Goal: Information Seeking & Learning: Learn about a topic

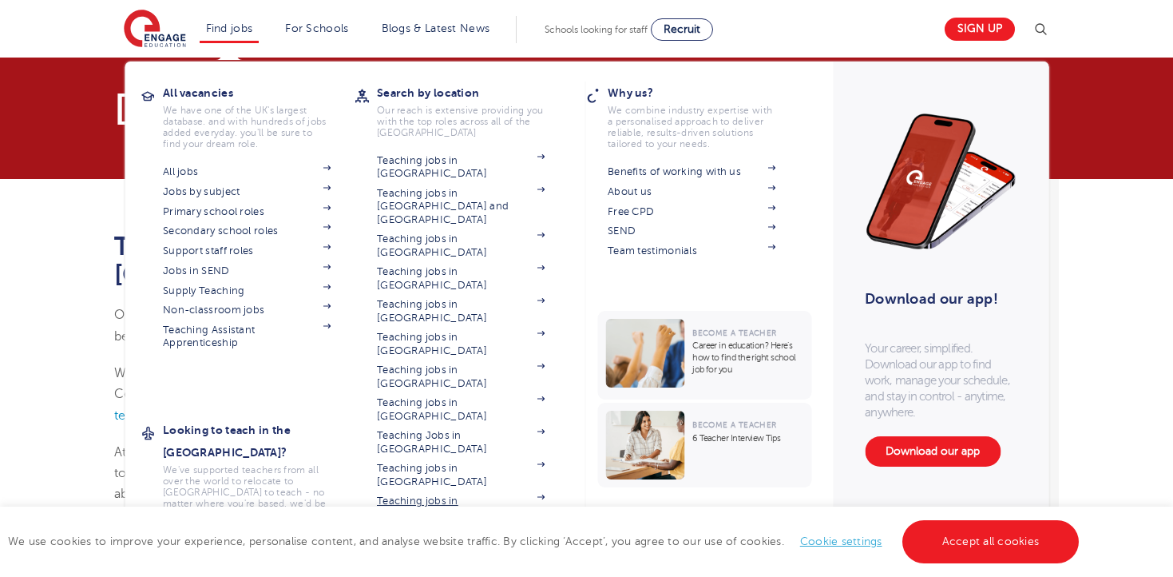
click at [458, 494] on link "Teaching jobs in [GEOGRAPHIC_DATA]" at bounding box center [461, 507] width 168 height 26
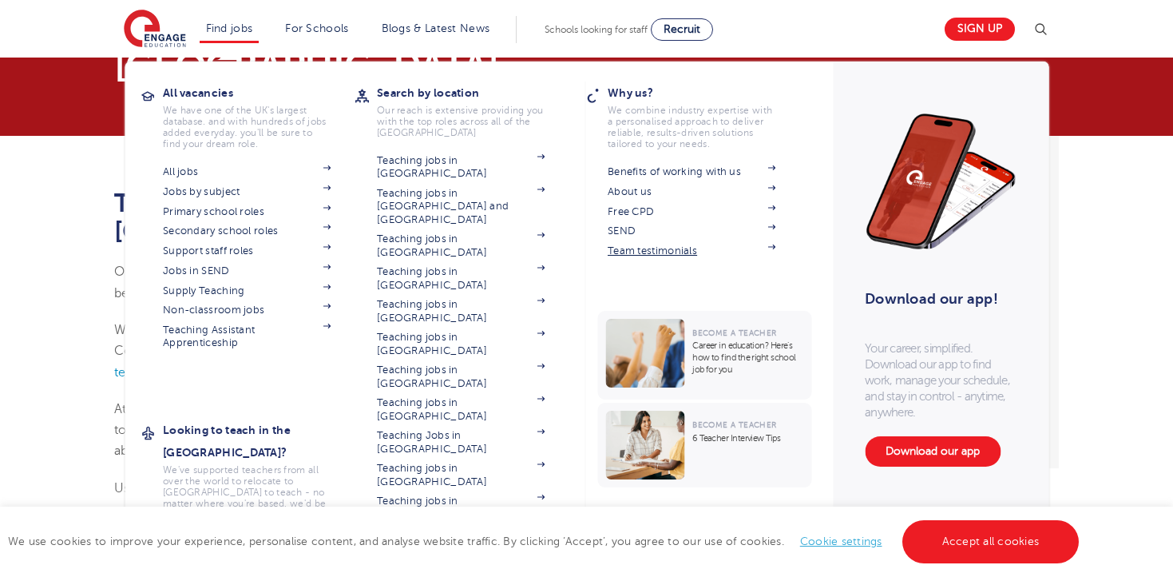
scroll to position [42, 0]
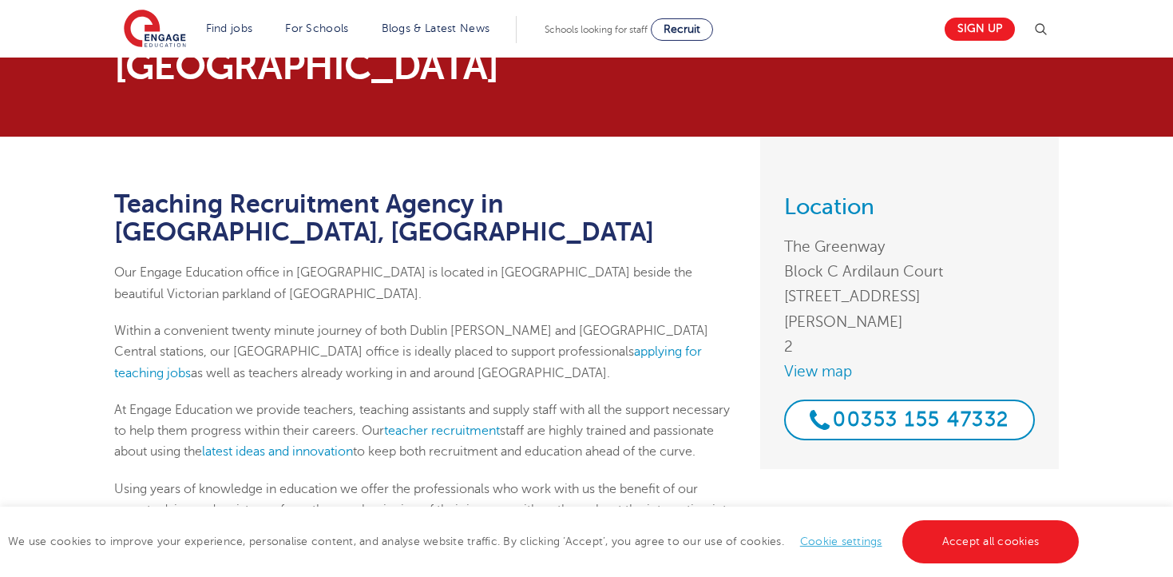
click at [153, 30] on img at bounding box center [155, 30] width 62 height 40
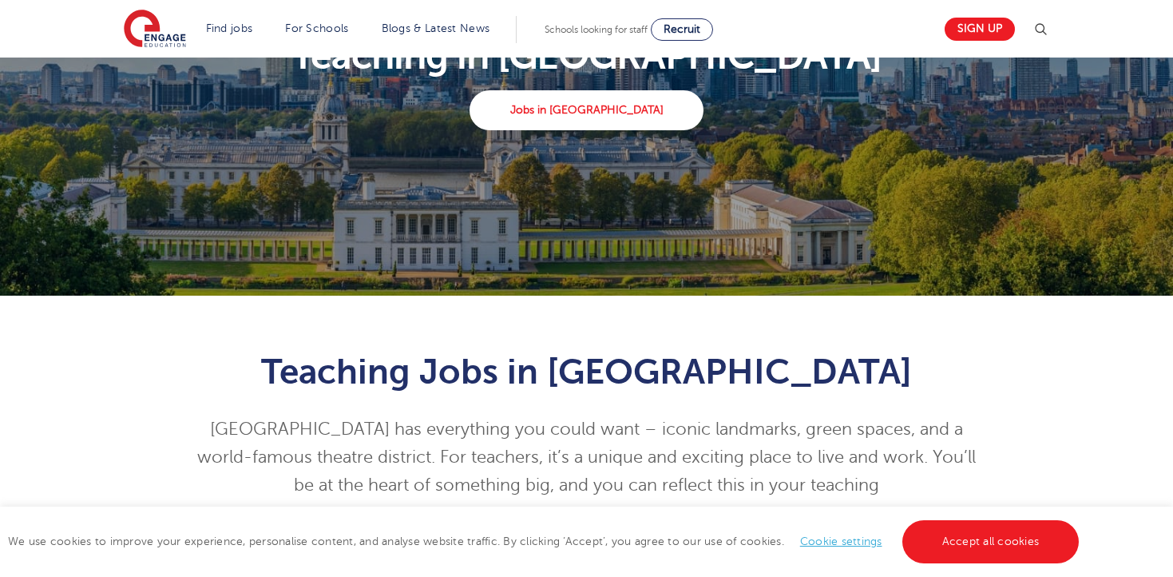
scroll to position [218, 0]
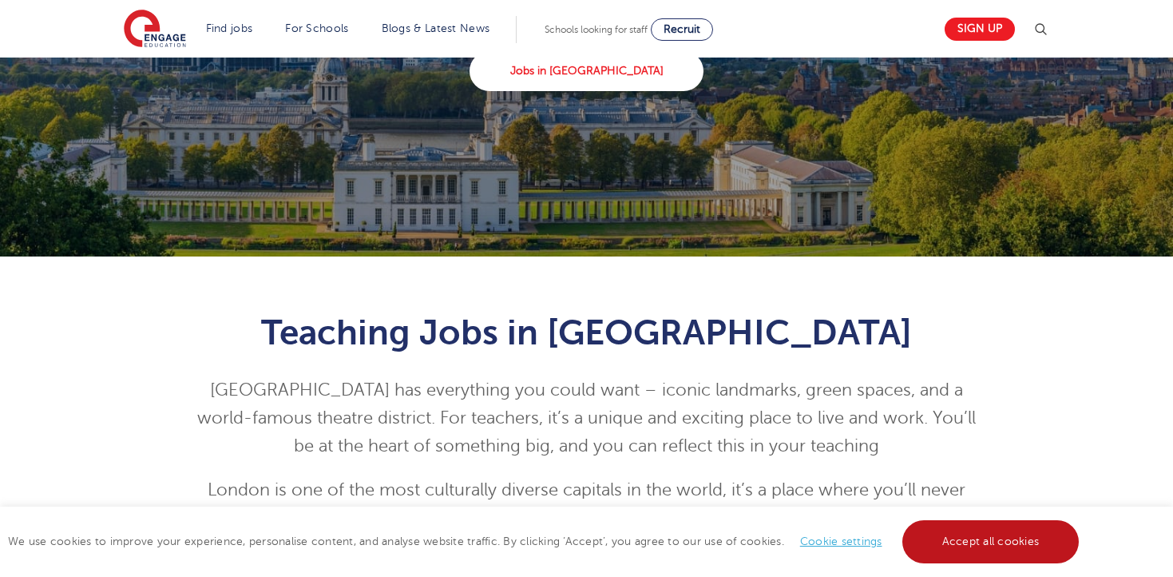
click at [978, 550] on link "Accept all cookies" at bounding box center [991, 541] width 177 height 43
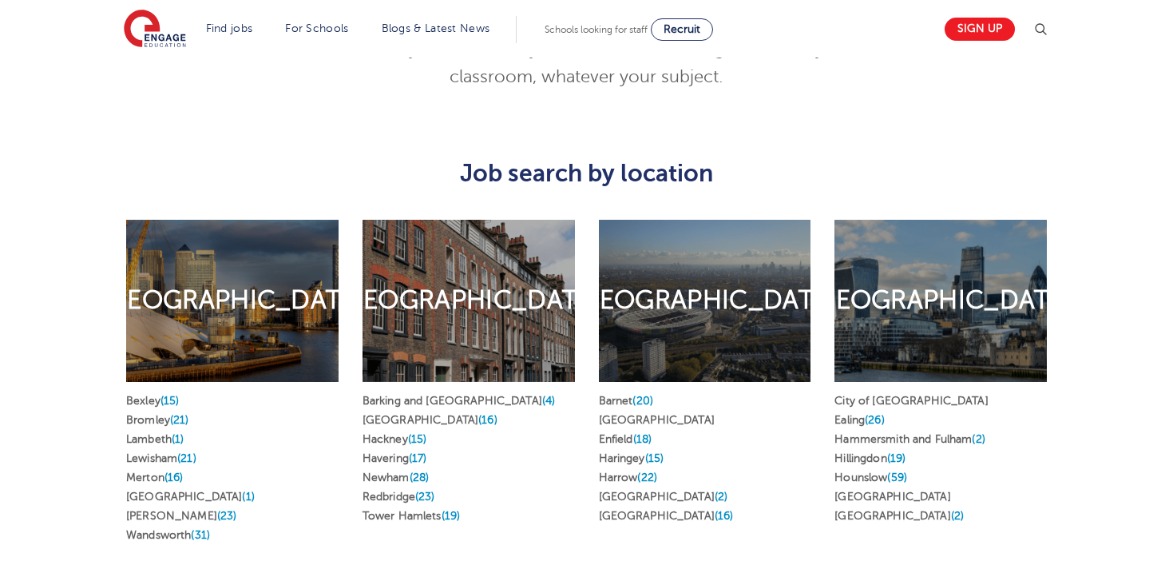
scroll to position [722, 0]
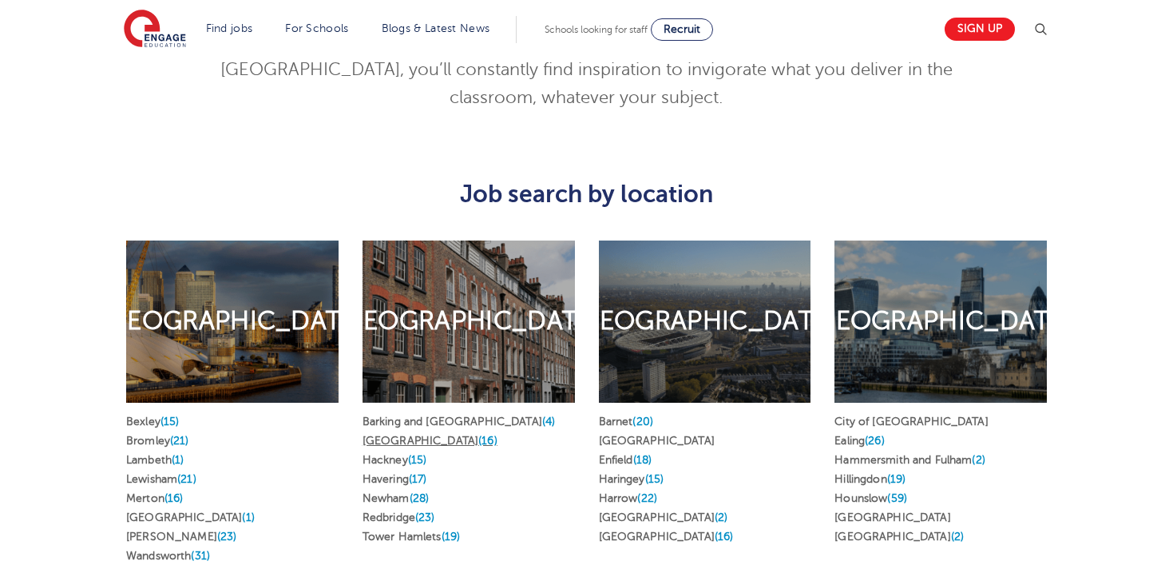
click at [417, 435] on link "Greenwich (16)" at bounding box center [430, 441] width 135 height 12
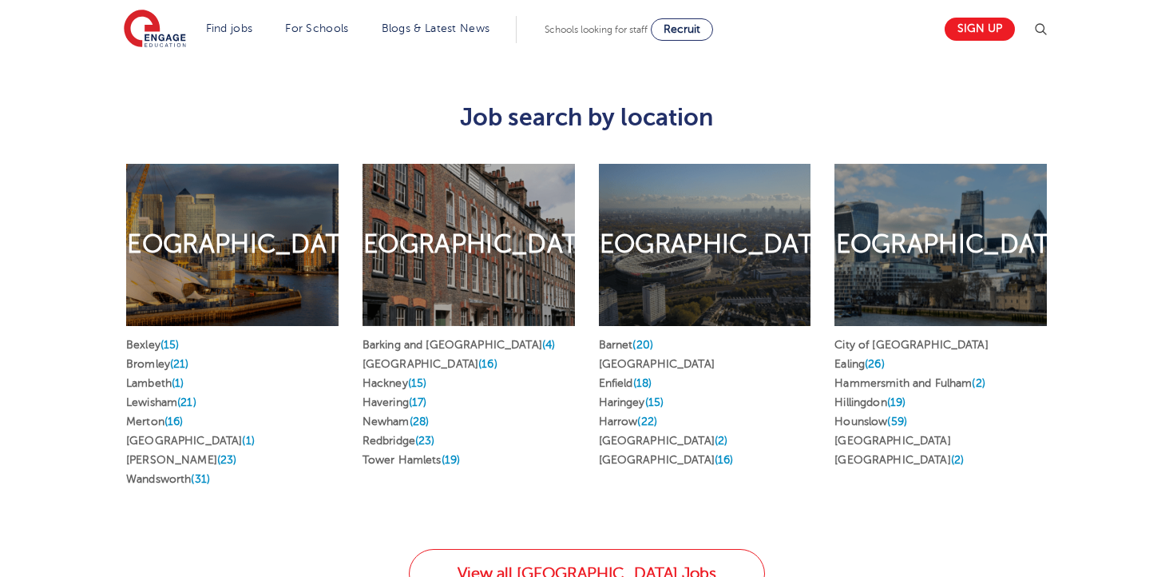
scroll to position [847, 0]
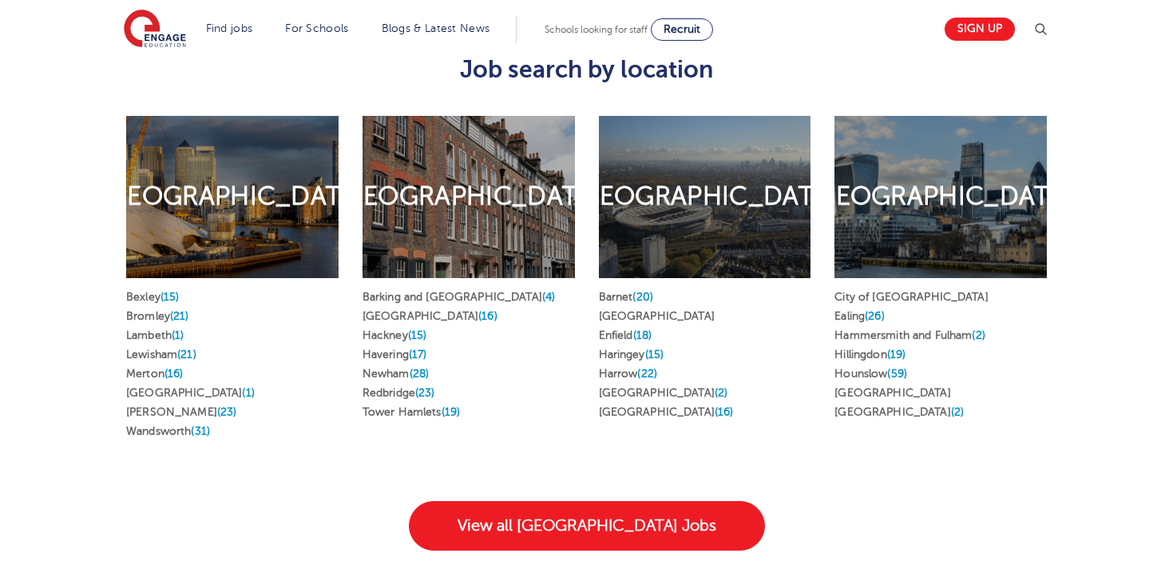
click at [633, 501] on link "View all London Jobs" at bounding box center [587, 526] width 356 height 50
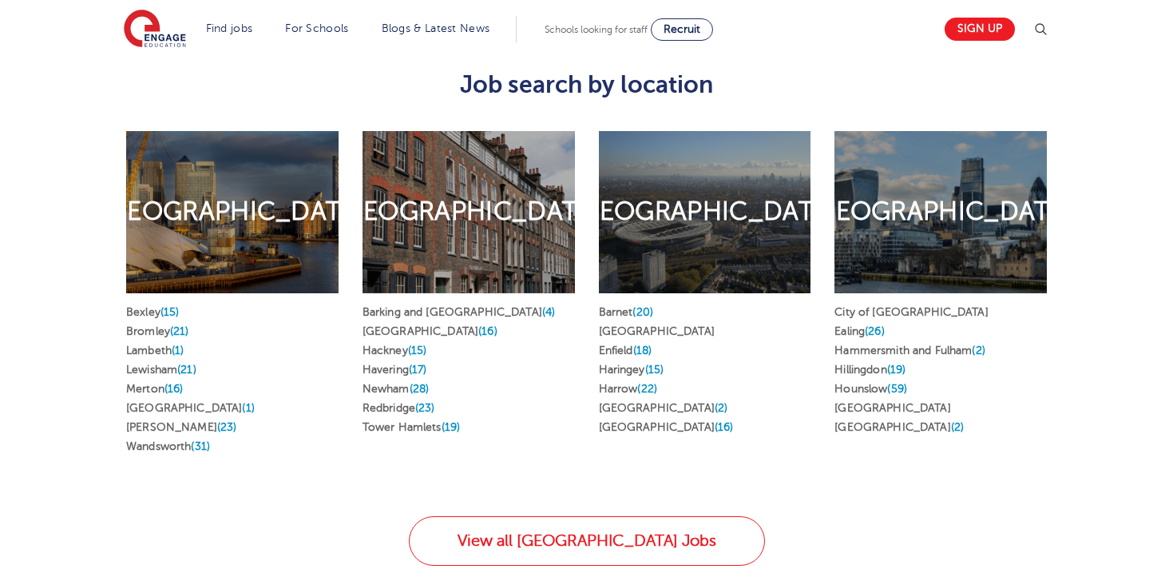
scroll to position [834, 0]
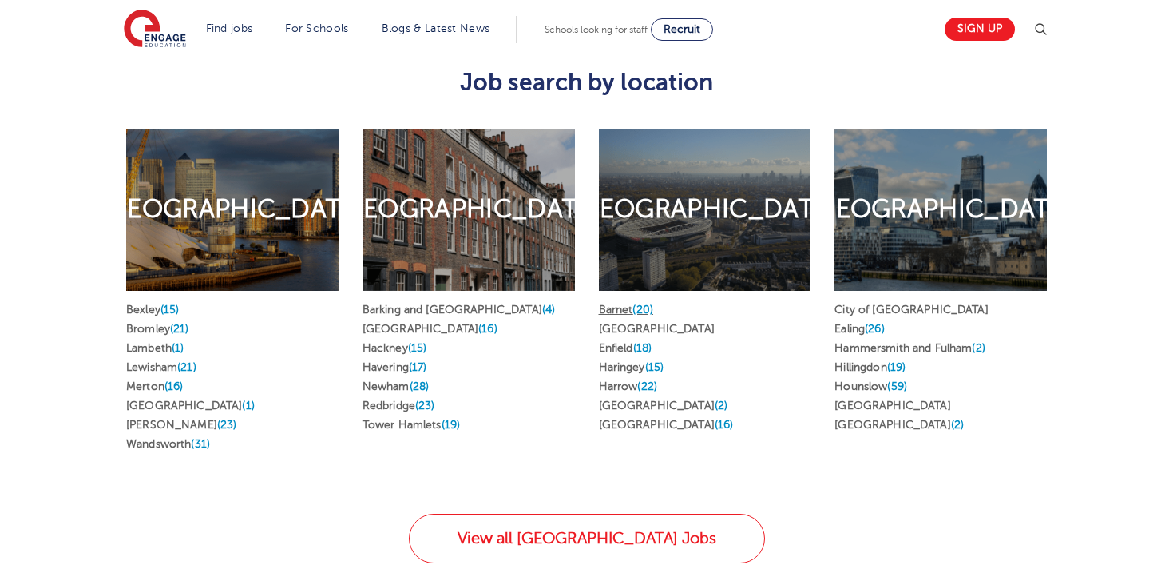
click at [639, 304] on link "Barnet (20)" at bounding box center [626, 310] width 54 height 12
click at [174, 399] on link "Southwark (1)" at bounding box center [190, 405] width 129 height 12
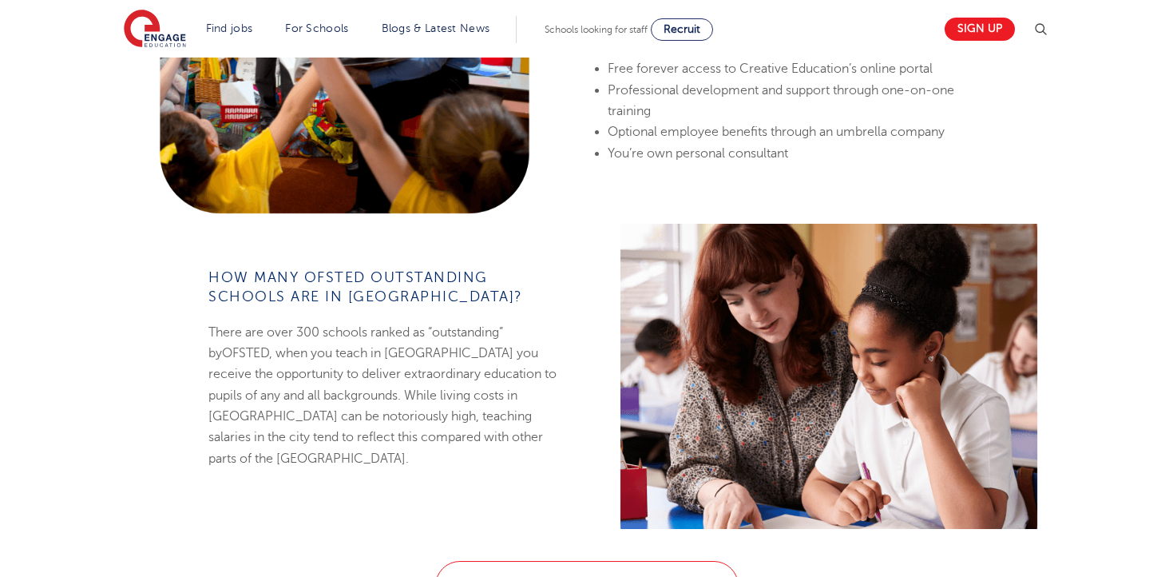
scroll to position [1865, 0]
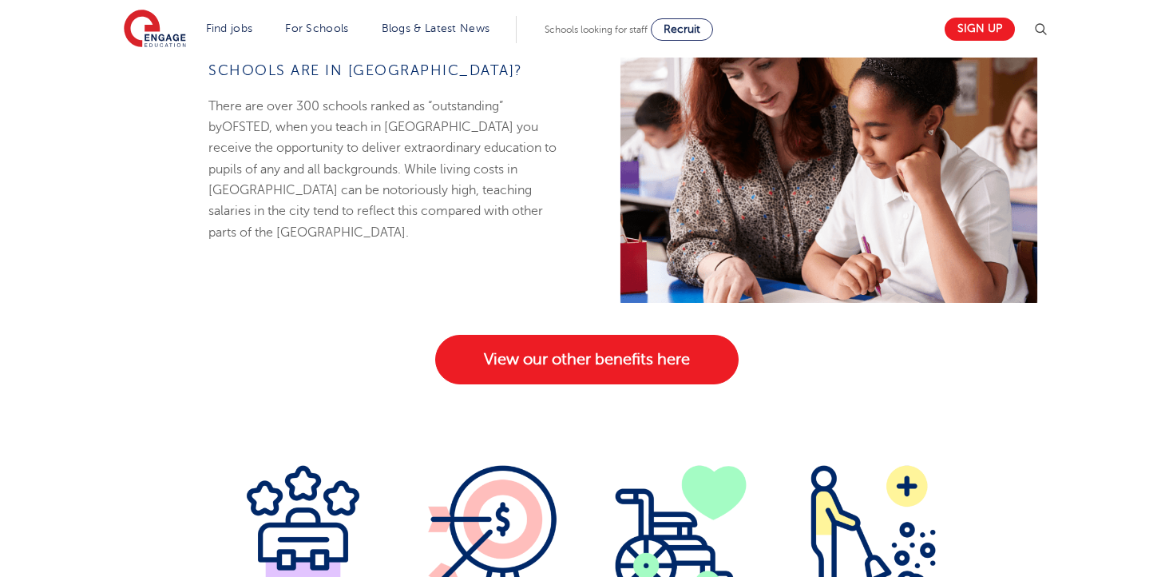
click at [531, 335] on link "View our other benefits here" at bounding box center [587, 360] width 304 height 50
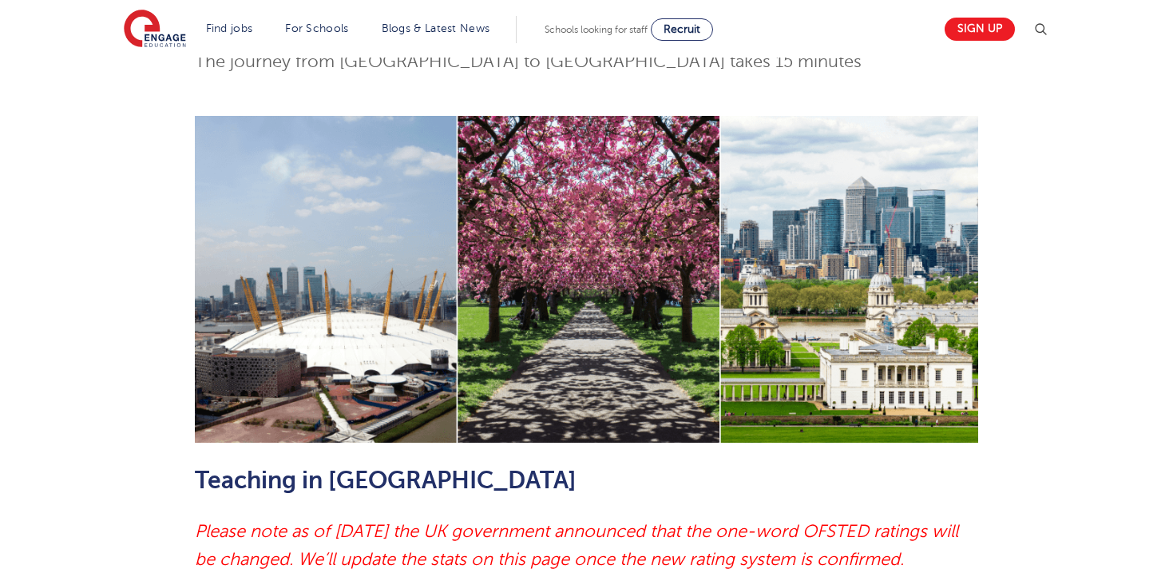
scroll to position [797, 0]
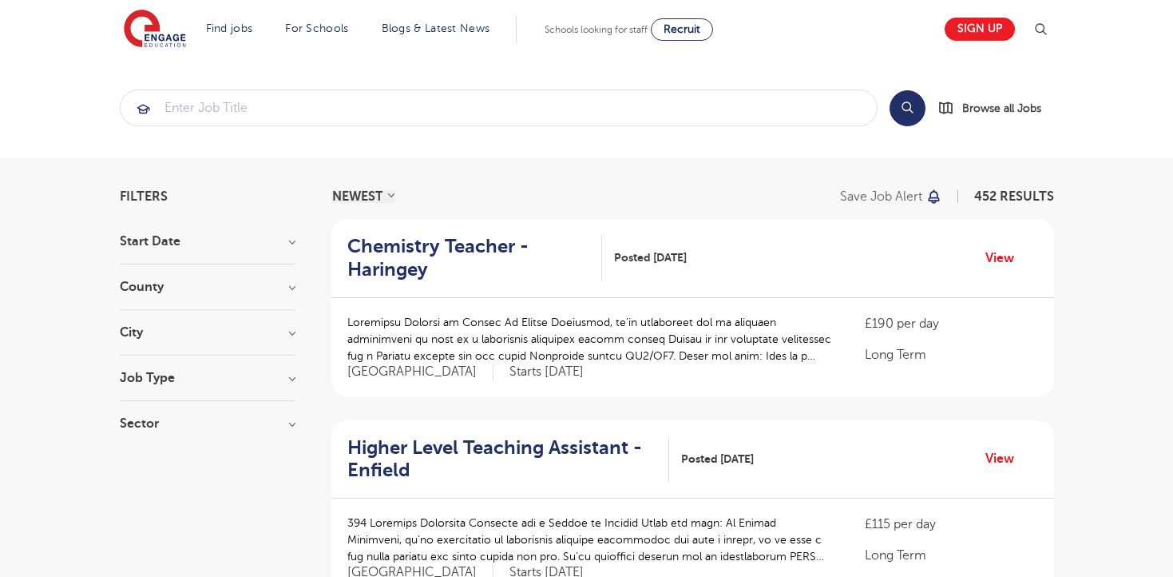
click at [258, 372] on h3 "Job Type" at bounding box center [208, 377] width 176 height 13
click at [293, 379] on h3 "Job Type" at bounding box center [208, 377] width 176 height 13
click at [292, 435] on div "Sector Long Term 332 Short Term 67 Perm 53 Show more" at bounding box center [208, 432] width 176 height 29
click at [289, 422] on h3 "Sector" at bounding box center [208, 423] width 176 height 13
click at [292, 419] on h3 "Sector" at bounding box center [208, 423] width 176 height 13
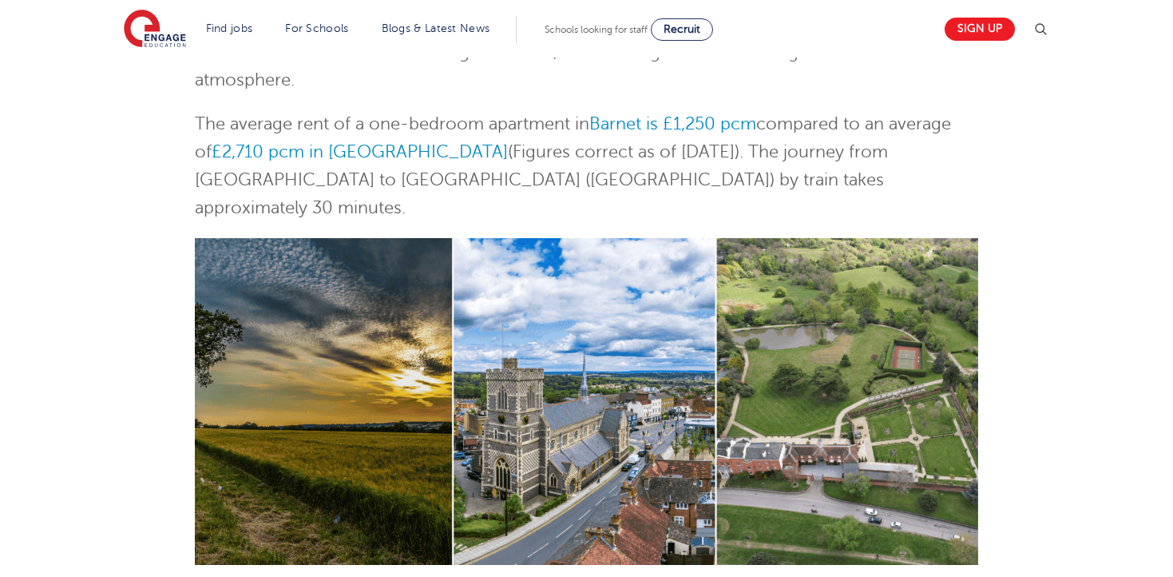
scroll to position [804, 0]
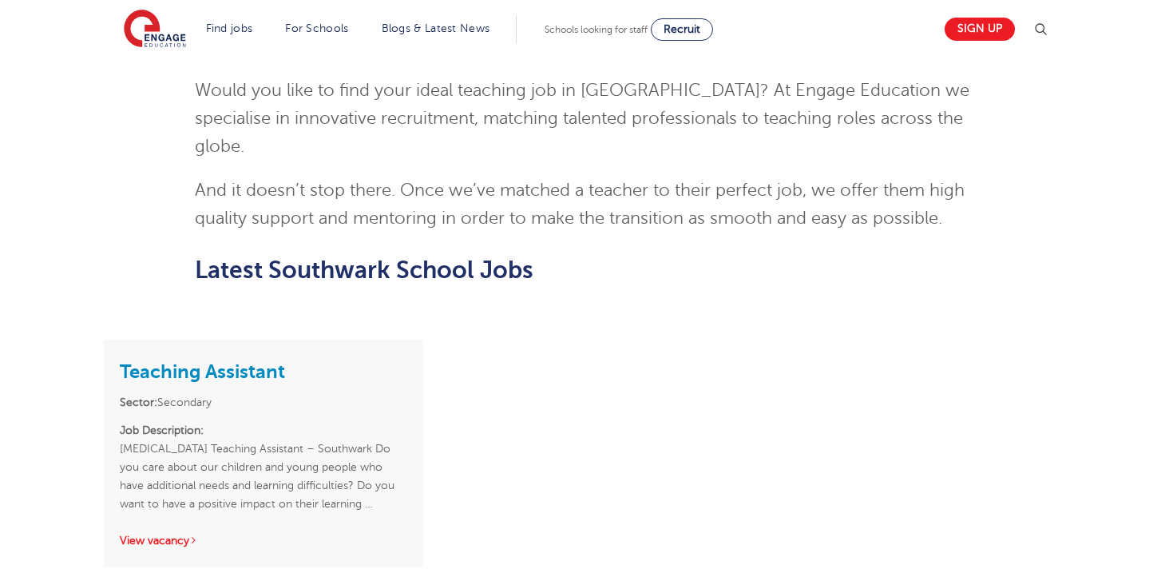
scroll to position [1771, 0]
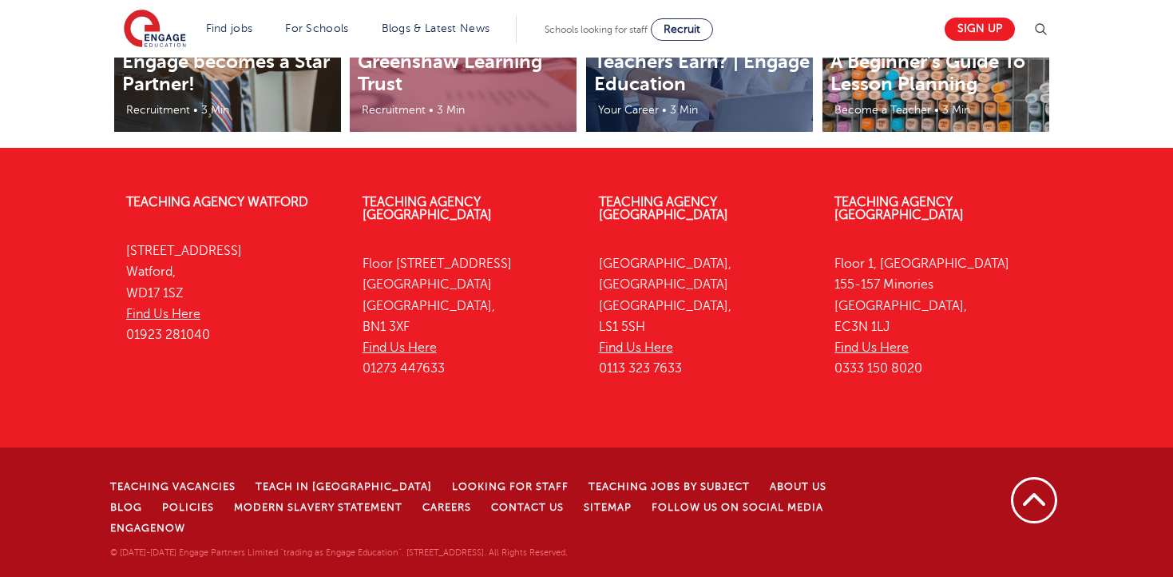
scroll to position [3523, 0]
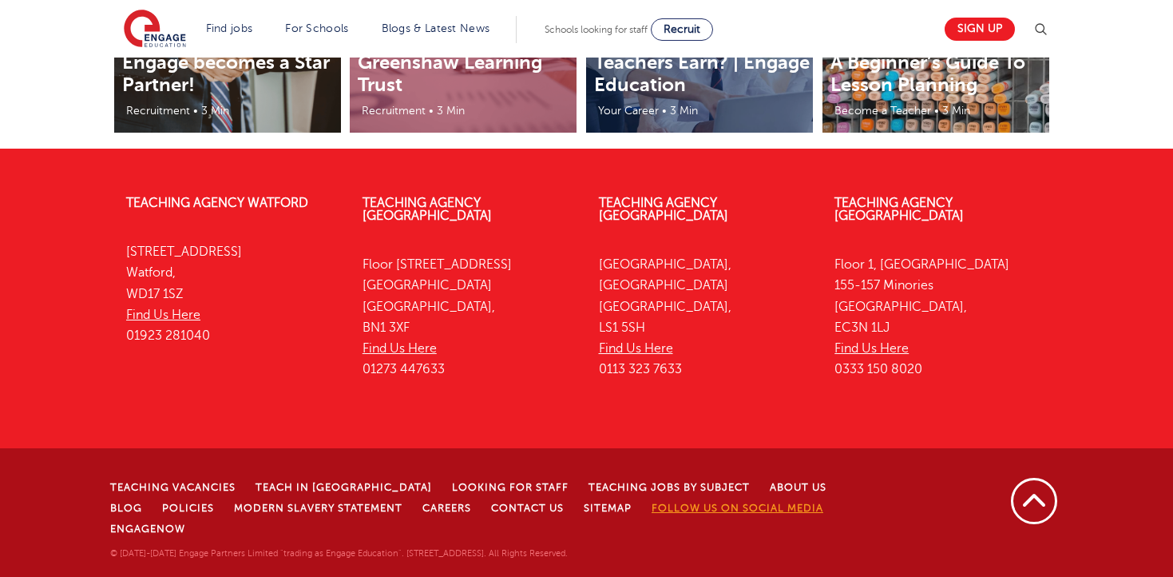
click at [652, 514] on link "Follow us on Social Media" at bounding box center [738, 507] width 172 height 11
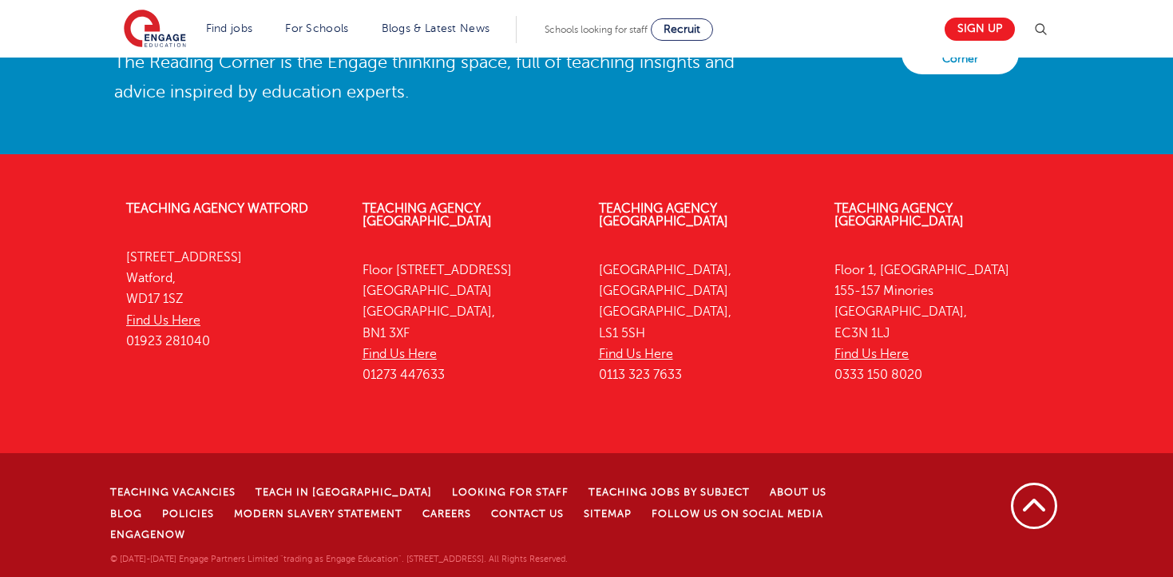
scroll to position [3726, 0]
